Goal: Transaction & Acquisition: Purchase product/service

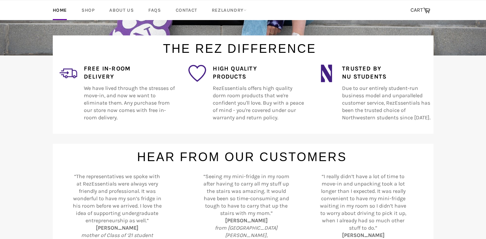
scroll to position [182, 0]
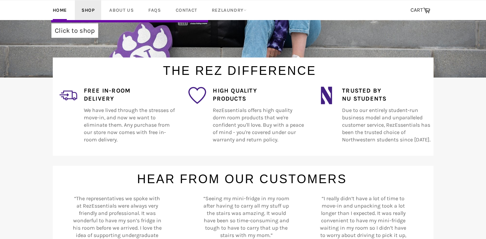
click at [85, 9] on link "Shop" at bounding box center [88, 10] width 26 height 20
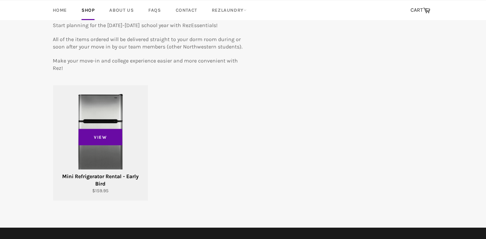
scroll to position [70, 0]
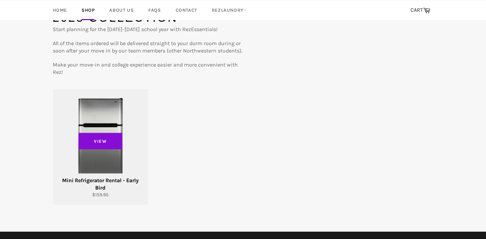
click at [106, 137] on span "View" at bounding box center [100, 141] width 44 height 17
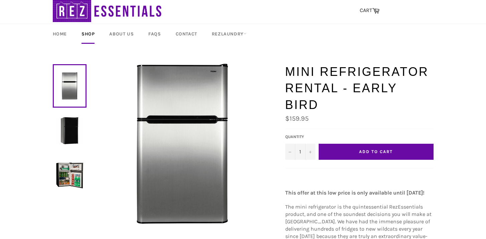
scroll to position [17, 0]
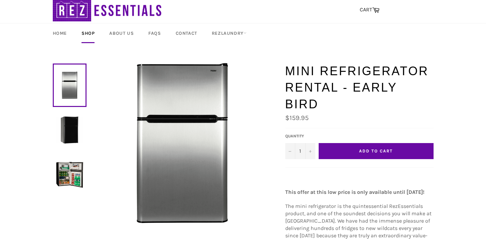
click at [344, 143] on button "Add to Cart" at bounding box center [375, 151] width 115 height 16
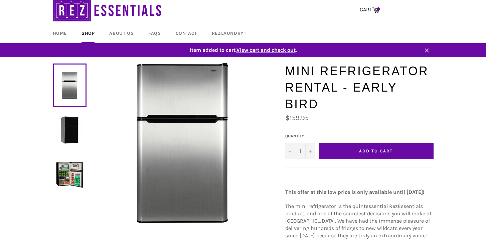
click at [269, 48] on span "View cart and check out" at bounding box center [265, 50] width 59 height 6
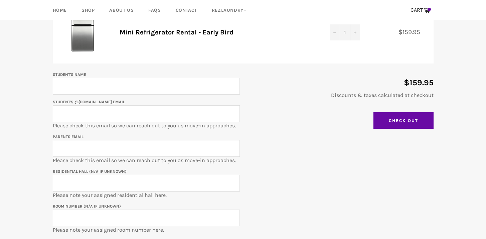
scroll to position [103, 0]
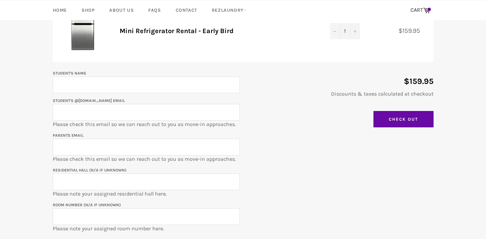
click at [164, 86] on input "Student's Name" at bounding box center [146, 84] width 187 height 17
type input "Alexander Patt"
click at [68, 111] on input "Student's @u.northwestern.edu email" at bounding box center [146, 112] width 187 height 17
type input "alexanderpatt2029@u.northwestern.edu"
click at [64, 147] on input "Parents email" at bounding box center [146, 147] width 187 height 17
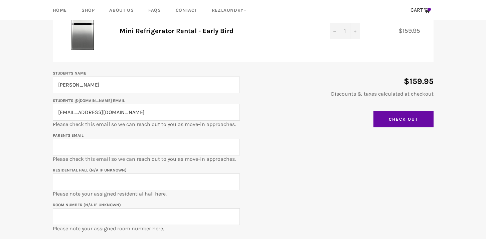
type input "ivyspatt@hotmail.com"
click at [102, 182] on input "Residential Hall (N/A if unknown)" at bounding box center [146, 181] width 187 height 17
type input "West Fairchild"
click at [120, 216] on input "Room Number (N/A if unknown)" at bounding box center [146, 216] width 187 height 17
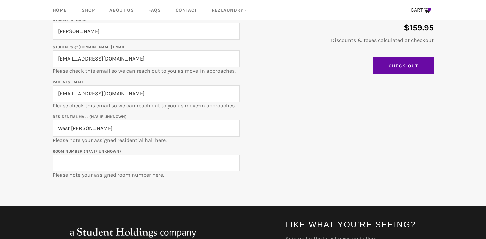
scroll to position [161, 0]
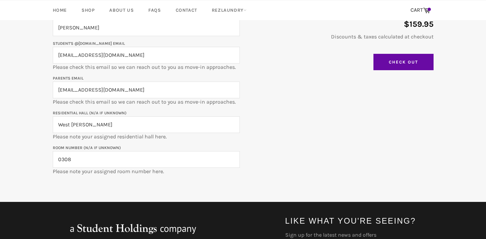
type input "0308"
click at [20, 146] on main "Shopping Cart Product Quantity Total Mini Refrigerator Rental - Early Bird Quan…" at bounding box center [243, 60] width 486 height 283
click at [392, 63] on input "Check Out" at bounding box center [403, 62] width 60 height 17
